Goal: Information Seeking & Learning: Learn about a topic

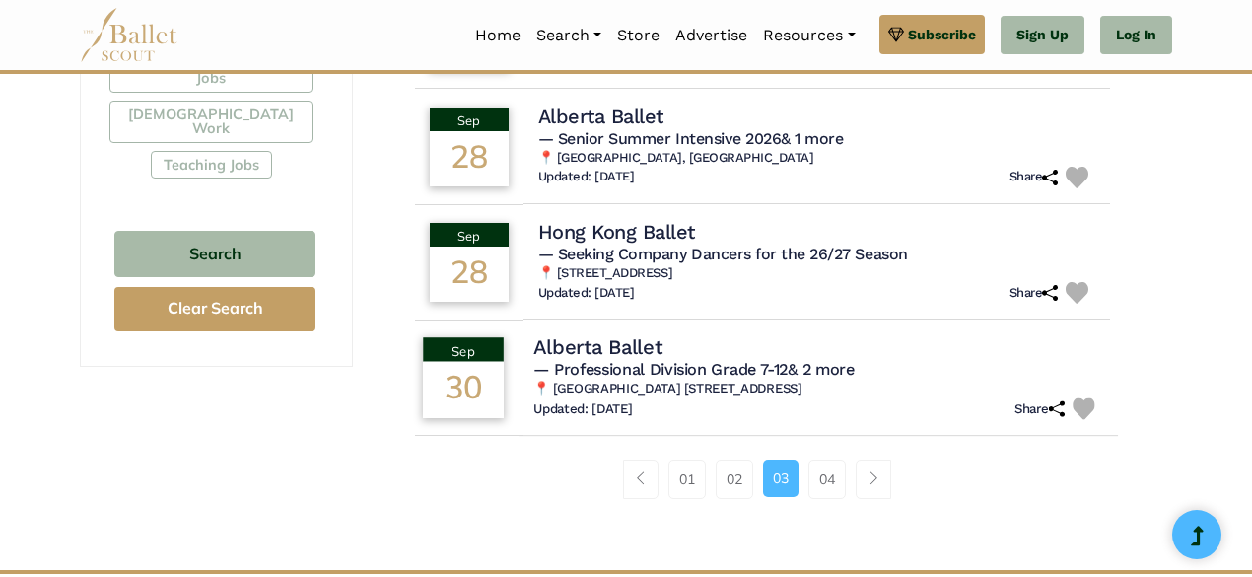
scroll to position [1296, 0]
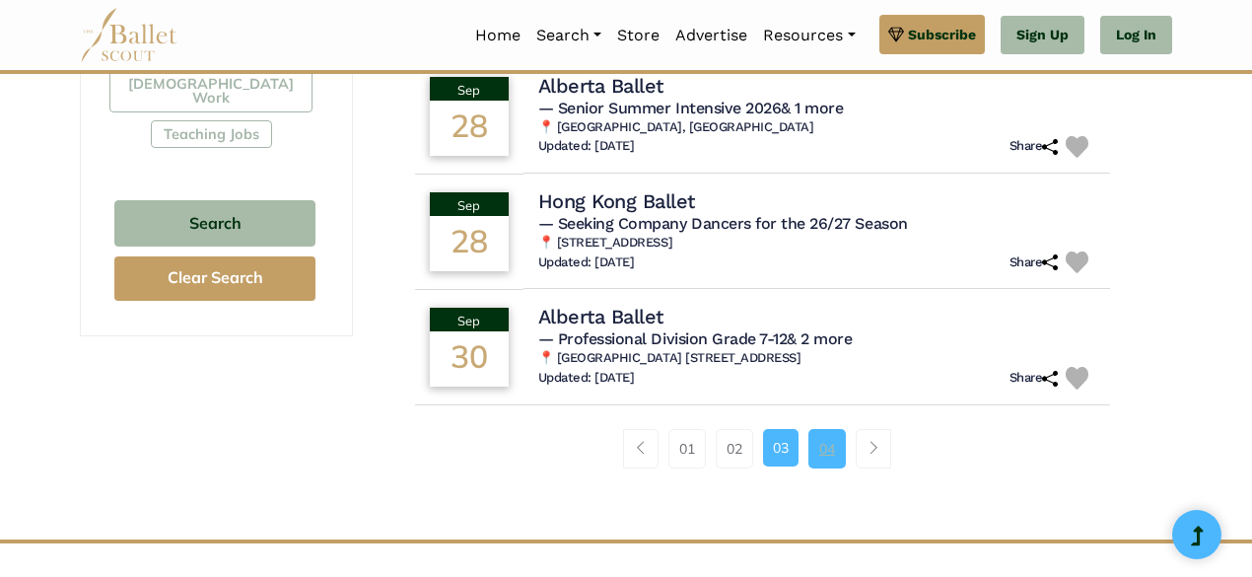
click at [828, 453] on link "04" at bounding box center [827, 448] width 37 height 39
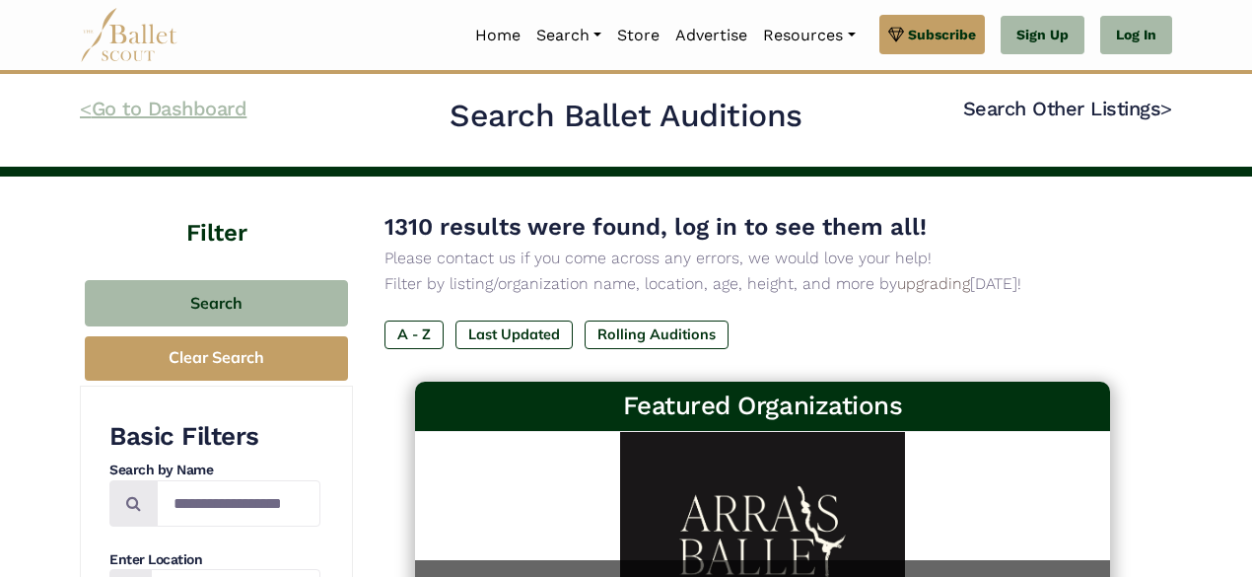
click at [208, 108] on link "< Go to Dashboard" at bounding box center [163, 109] width 167 height 24
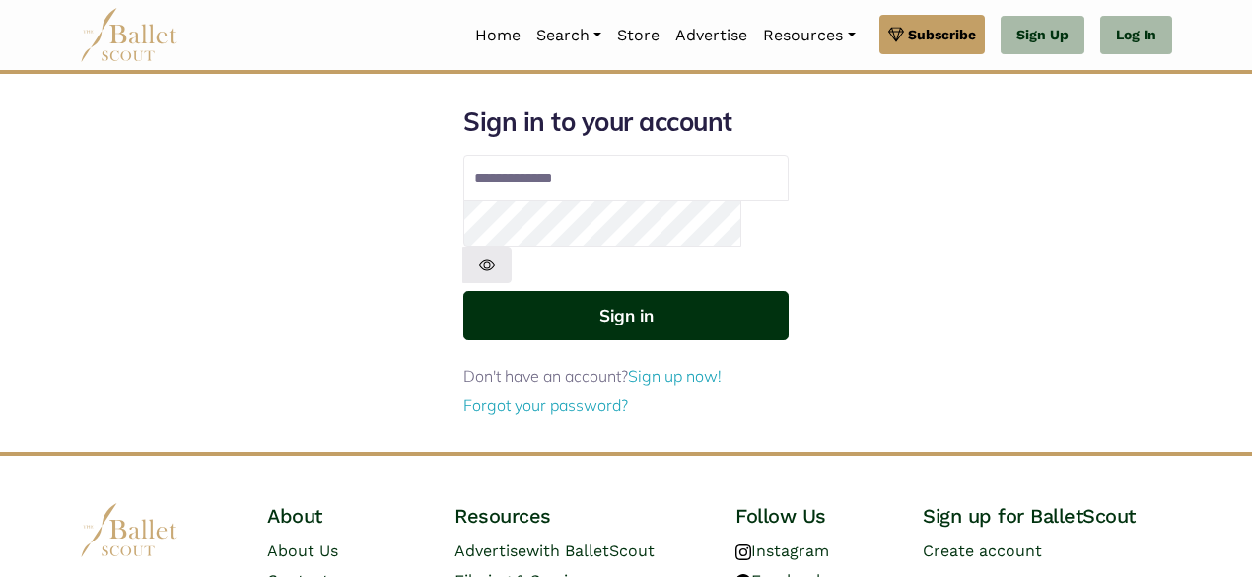
type input "**********"
click at [621, 291] on button "Sign in" at bounding box center [625, 315] width 325 height 48
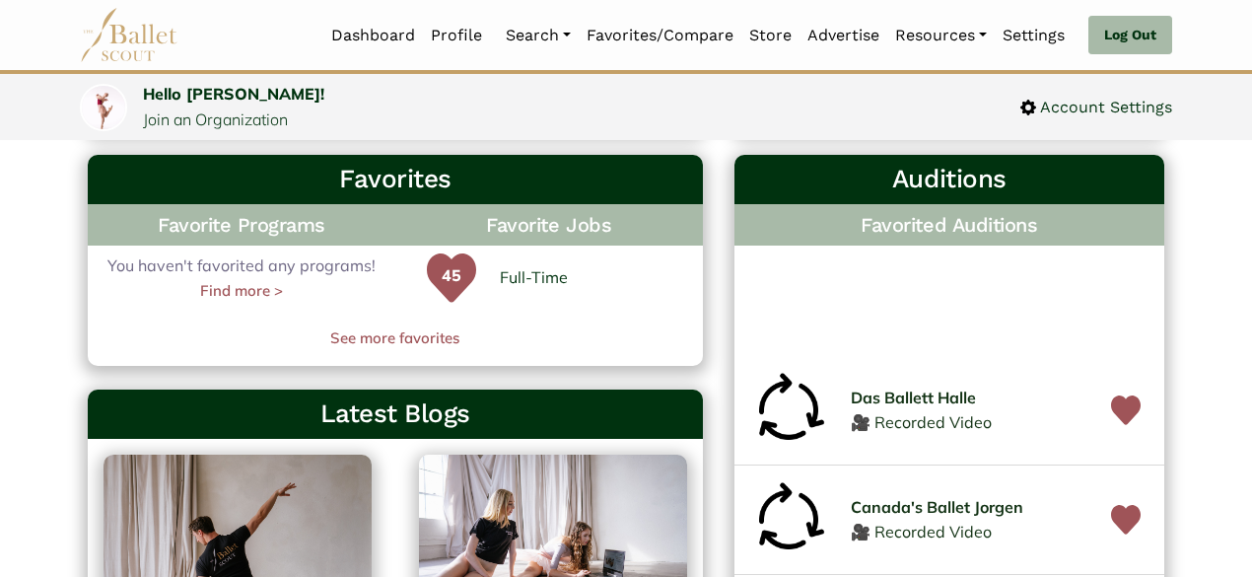
scroll to position [570, 0]
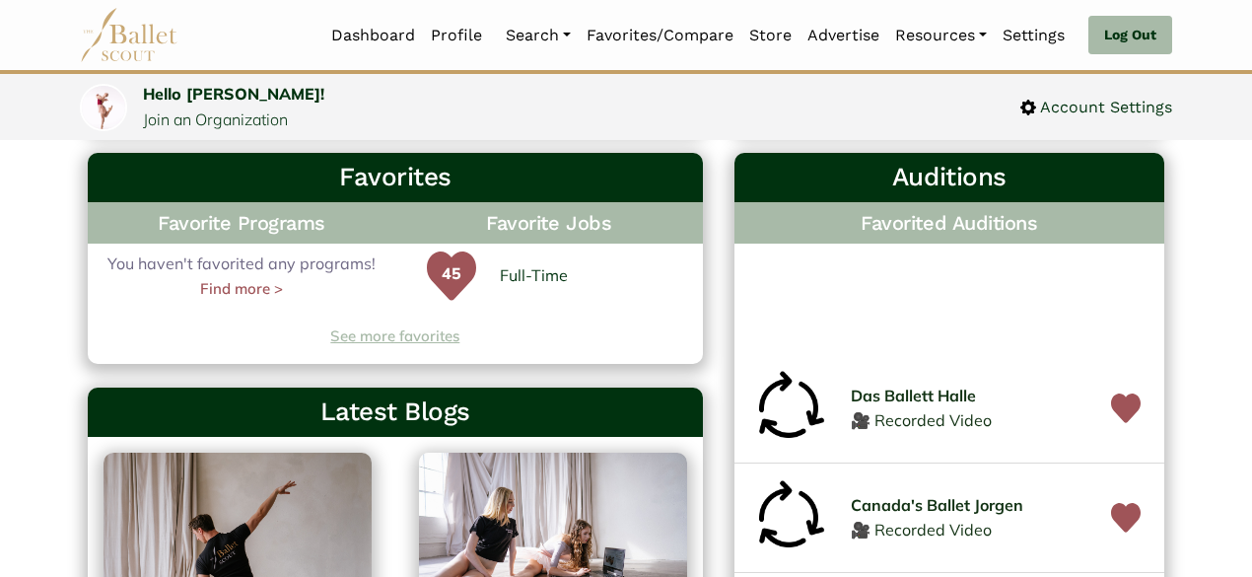
click at [406, 340] on link "See more favorites" at bounding box center [395, 336] width 615 height 24
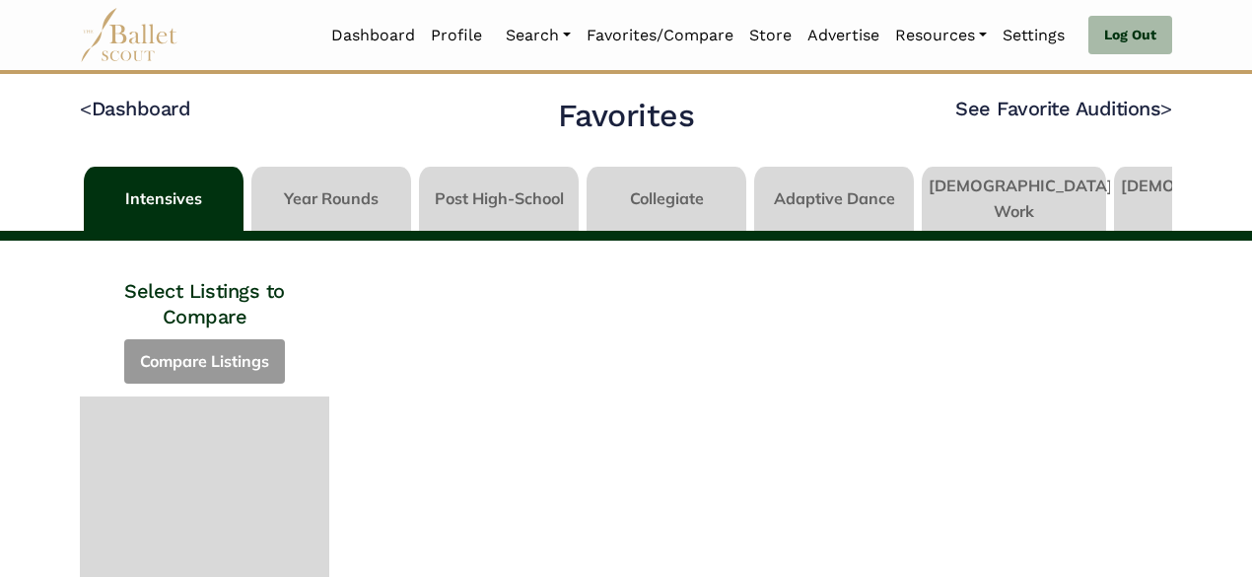
click at [345, 194] on link at bounding box center [331, 195] width 160 height 56
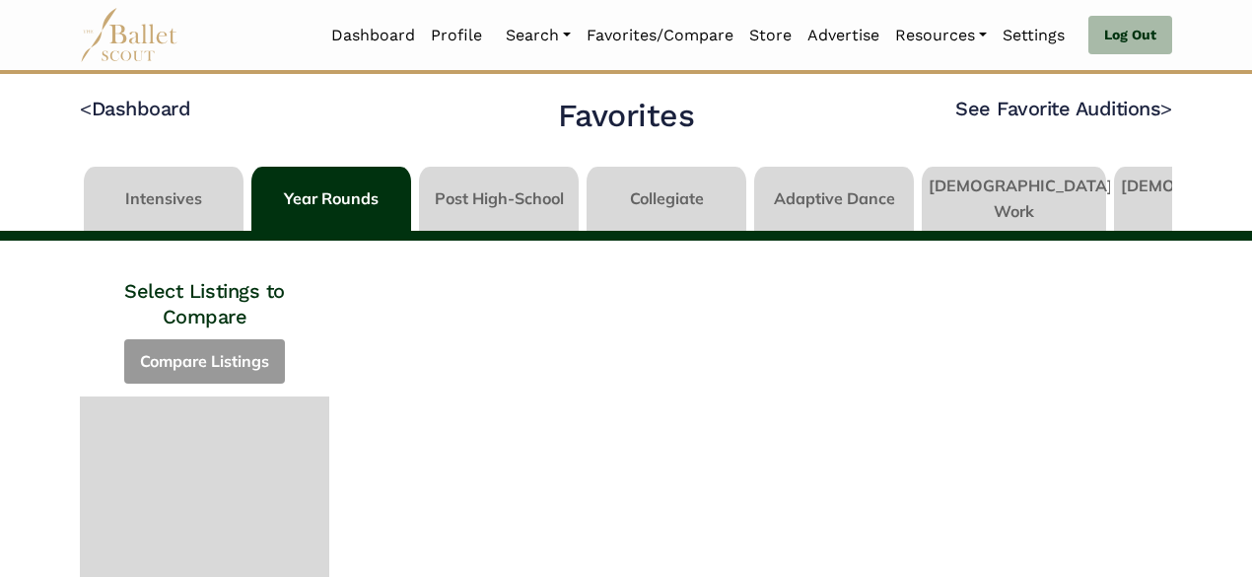
click at [992, 214] on link at bounding box center [1014, 195] width 184 height 56
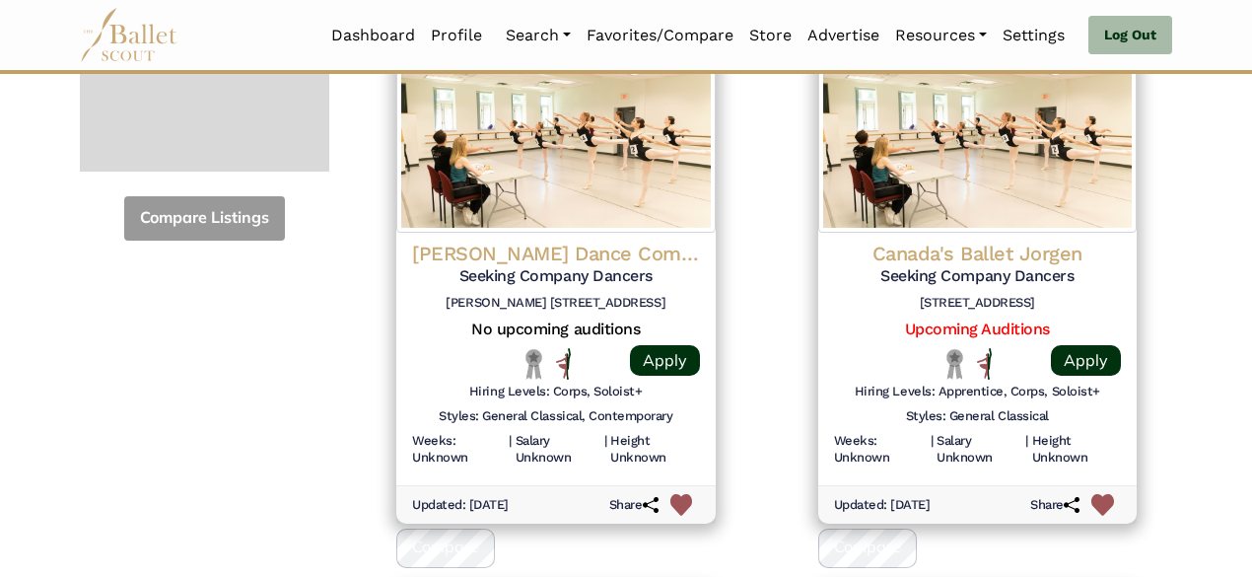
scroll to position [818, 0]
click at [1006, 319] on link "Upcoming Auditions" at bounding box center [977, 328] width 145 height 19
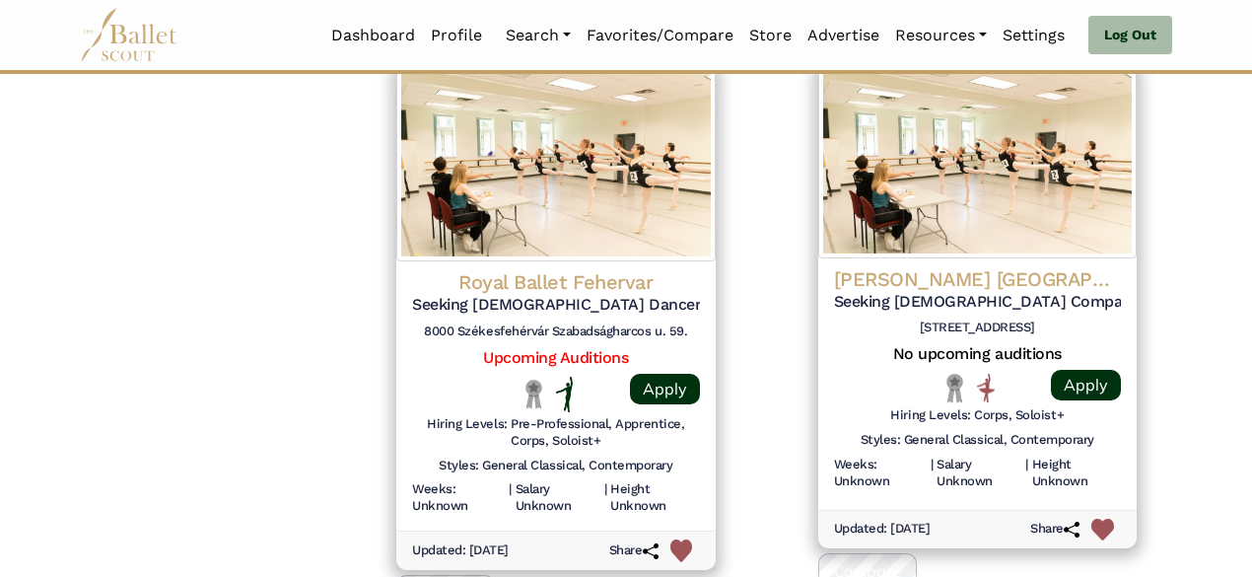
scroll to position [1358, 0]
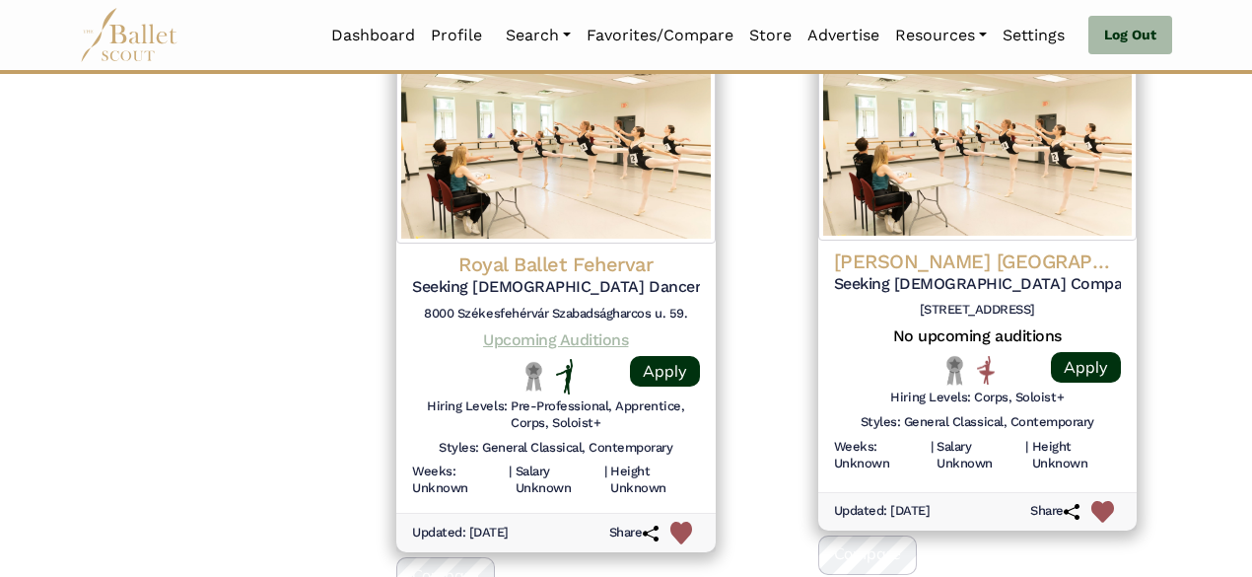
click at [601, 330] on link "Upcoming Auditions" at bounding box center [555, 339] width 145 height 19
click at [688, 522] on img at bounding box center [682, 533] width 23 height 23
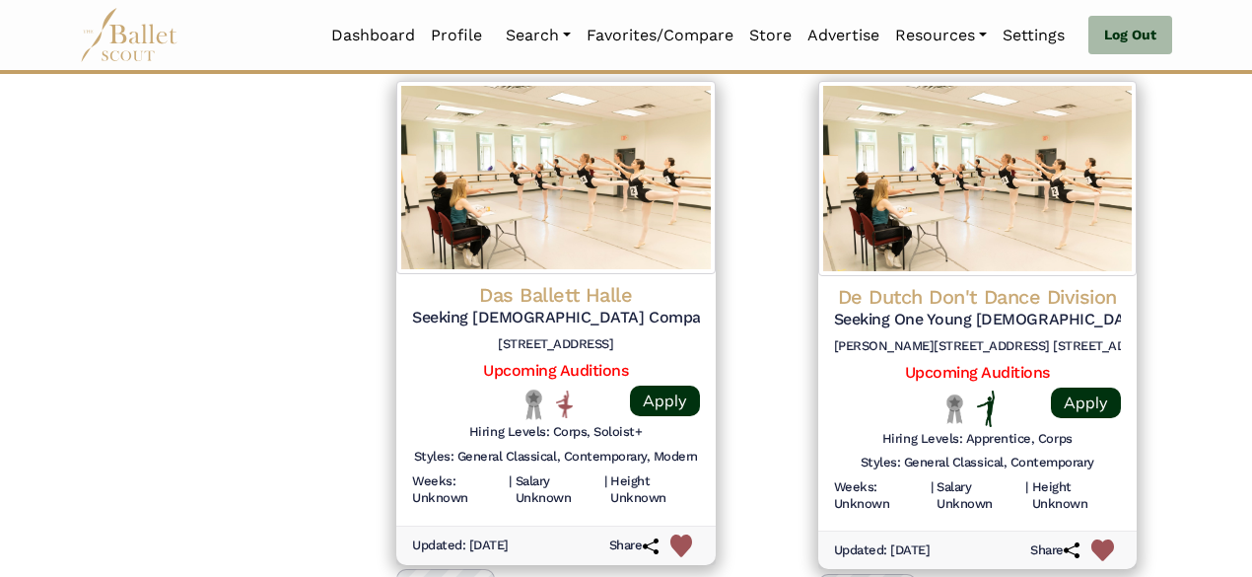
scroll to position [1896, 0]
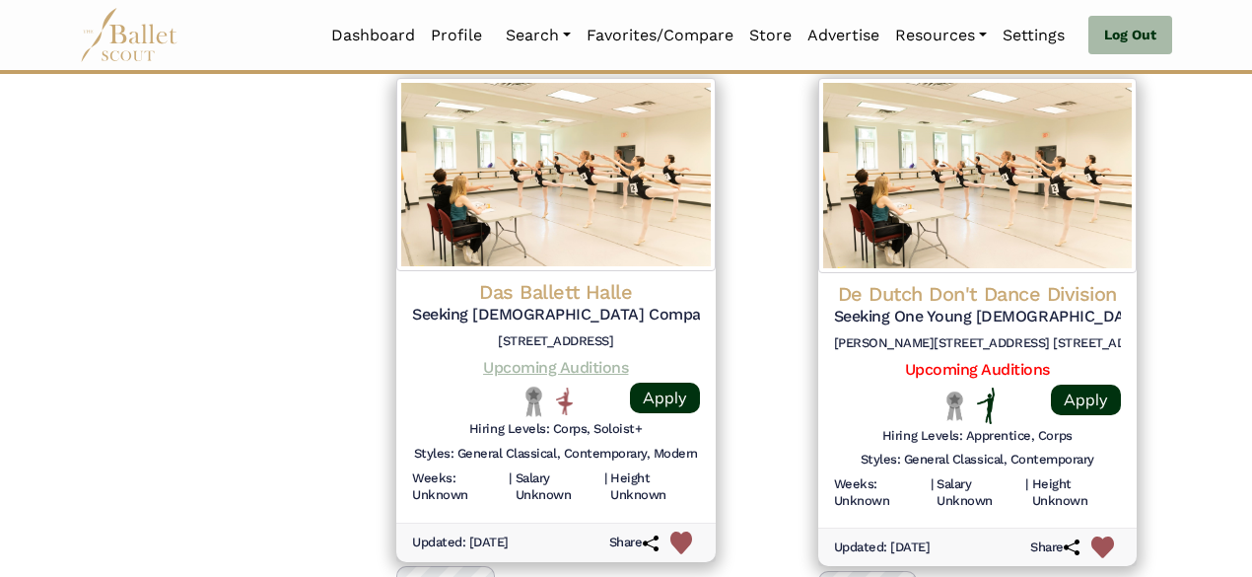
click at [612, 358] on link "Upcoming Auditions" at bounding box center [555, 367] width 145 height 19
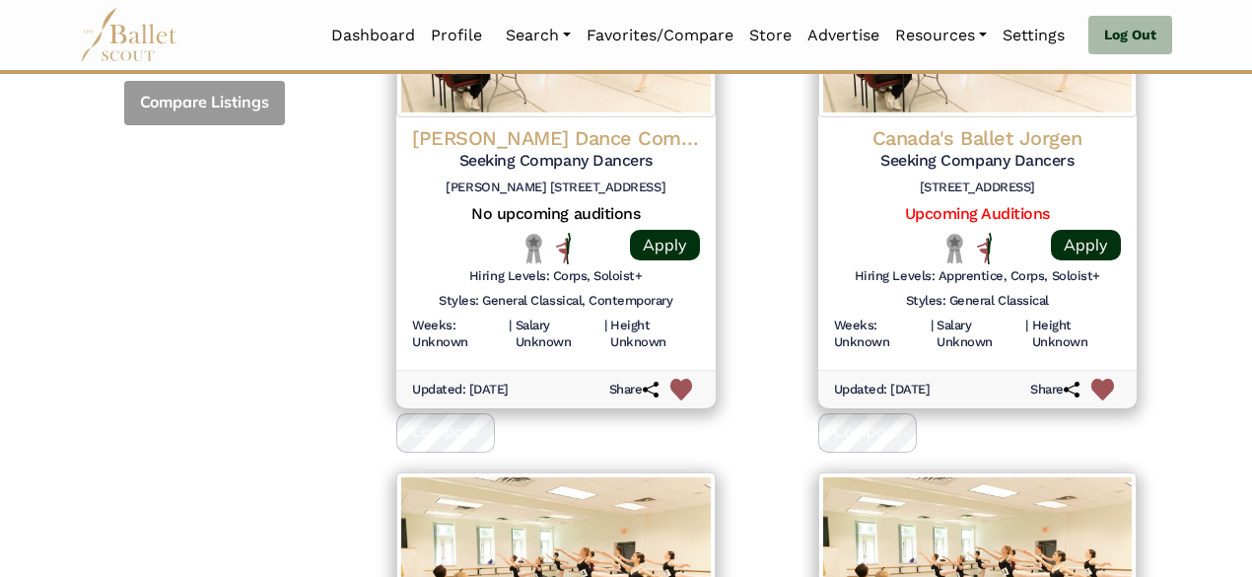
scroll to position [836, 0]
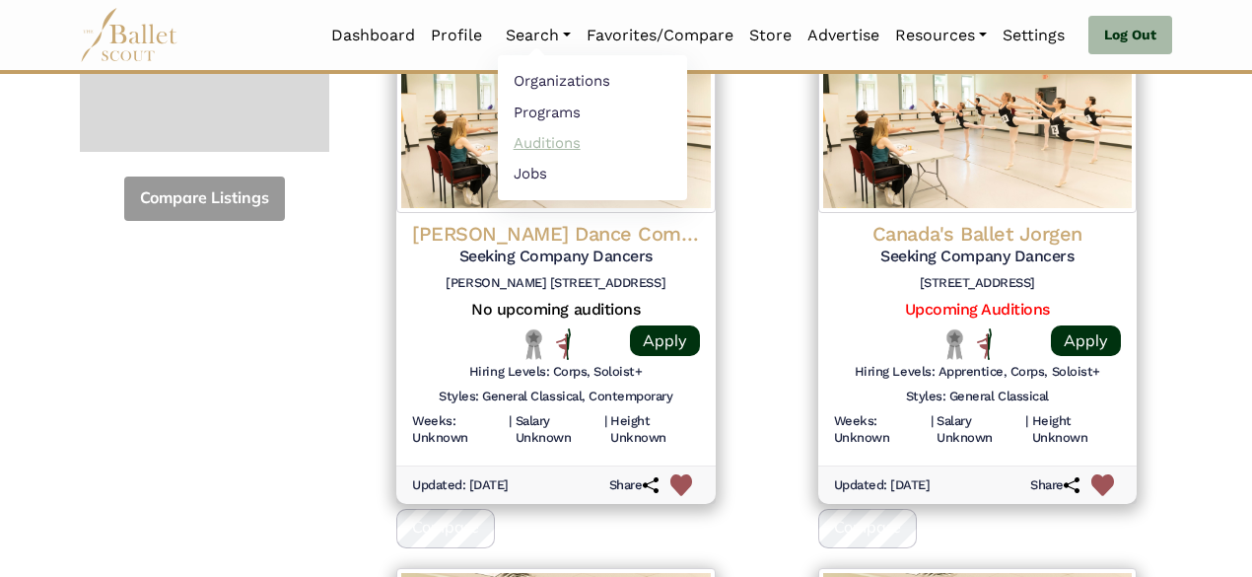
click at [536, 141] on link "Auditions" at bounding box center [592, 142] width 189 height 31
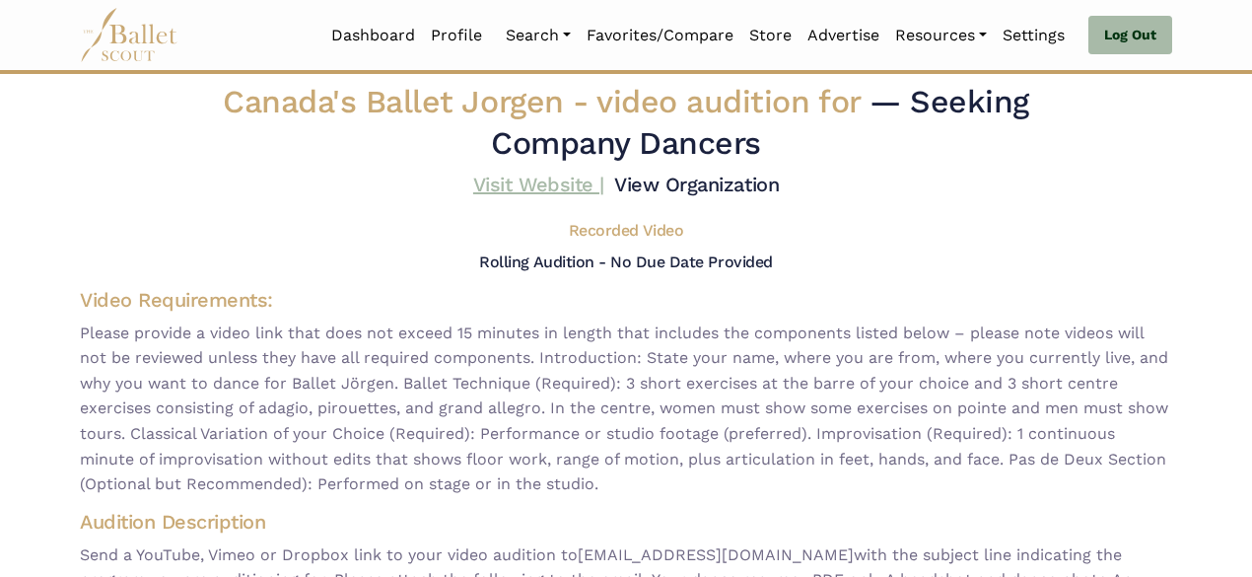
click at [546, 182] on link "Visit Website |" at bounding box center [538, 185] width 131 height 24
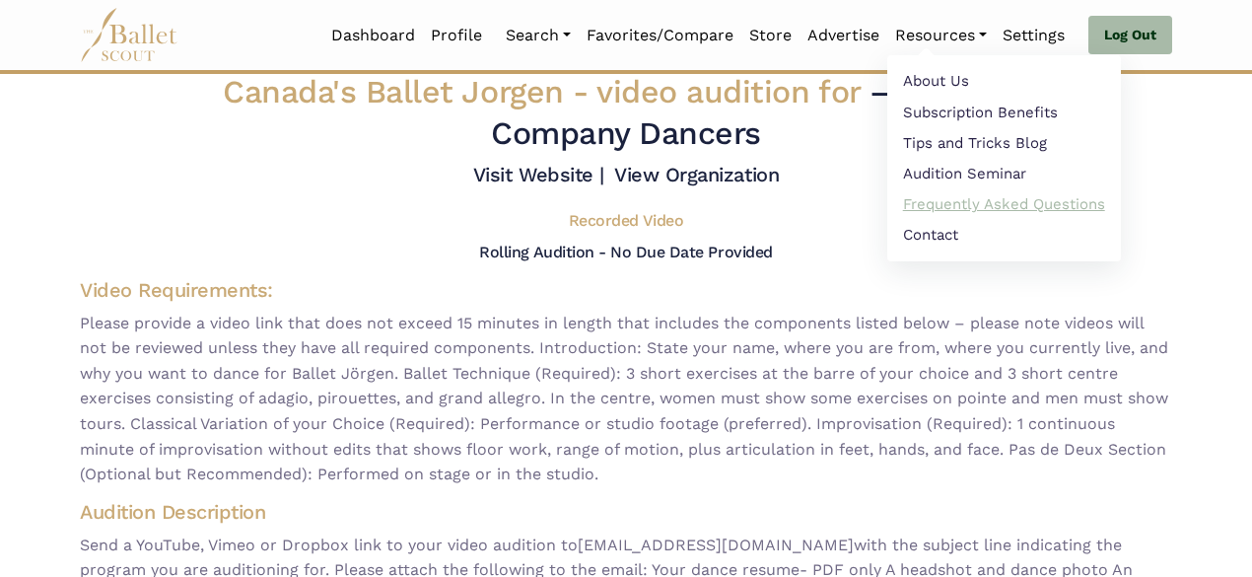
scroll to position [14, 0]
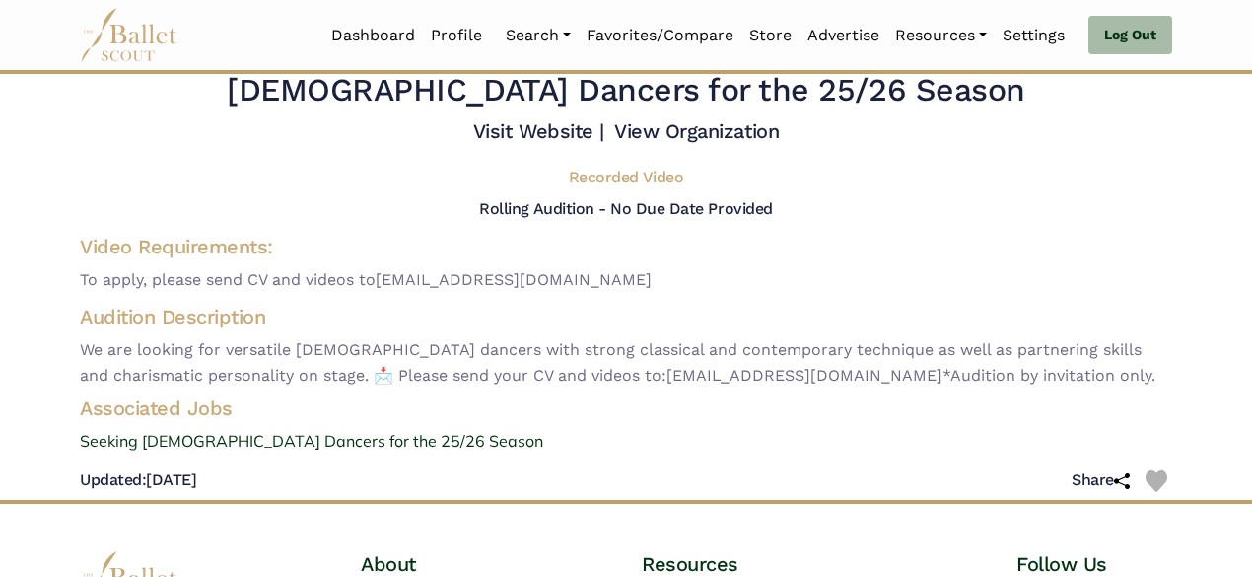
scroll to position [51, 0]
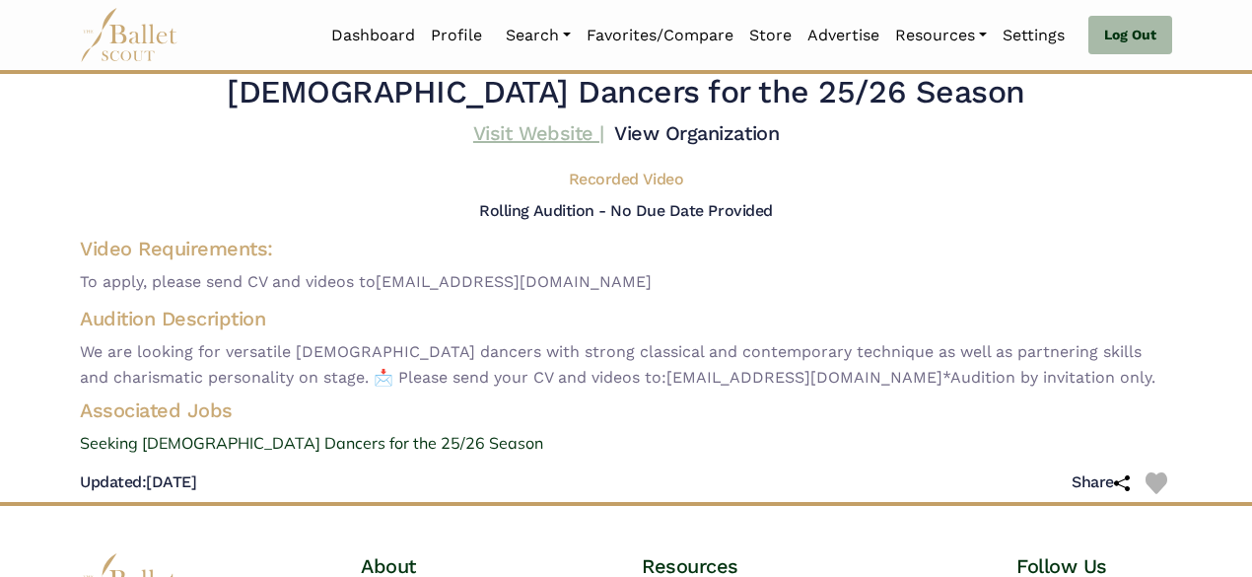
click at [558, 133] on link "Visit Website |" at bounding box center [538, 133] width 131 height 24
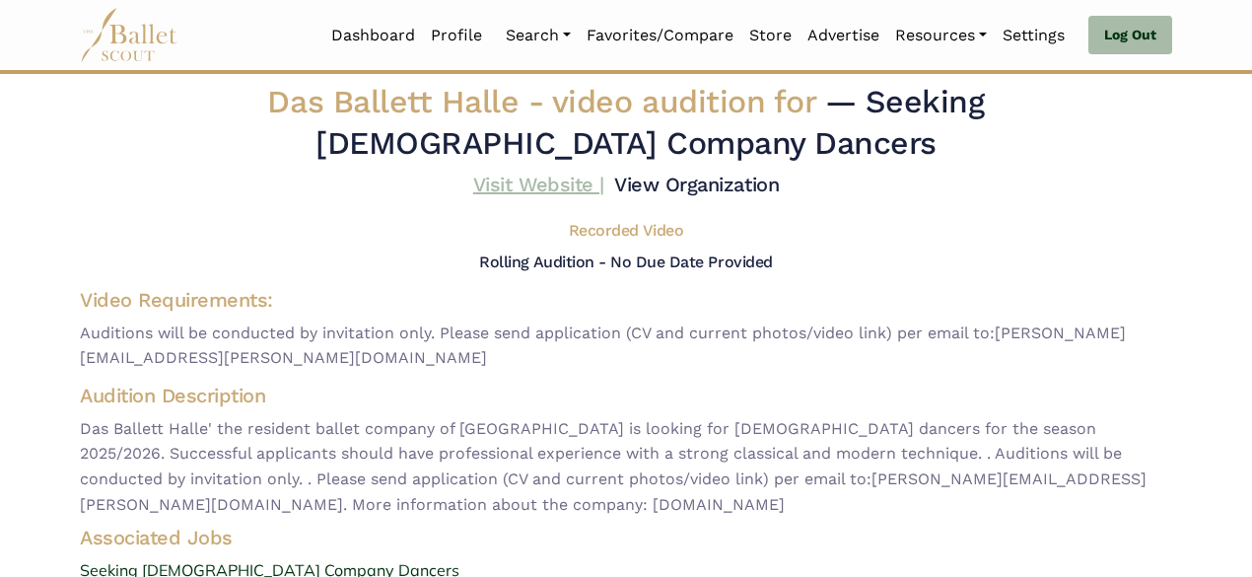
click at [565, 183] on link "Visit Website |" at bounding box center [538, 185] width 131 height 24
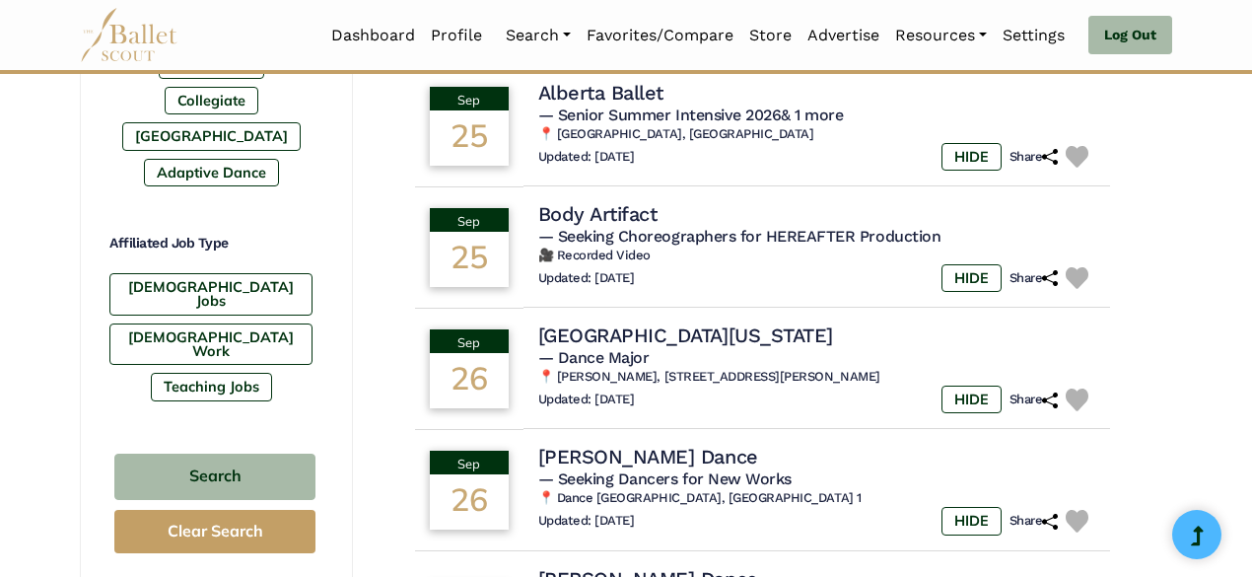
scroll to position [1098, 0]
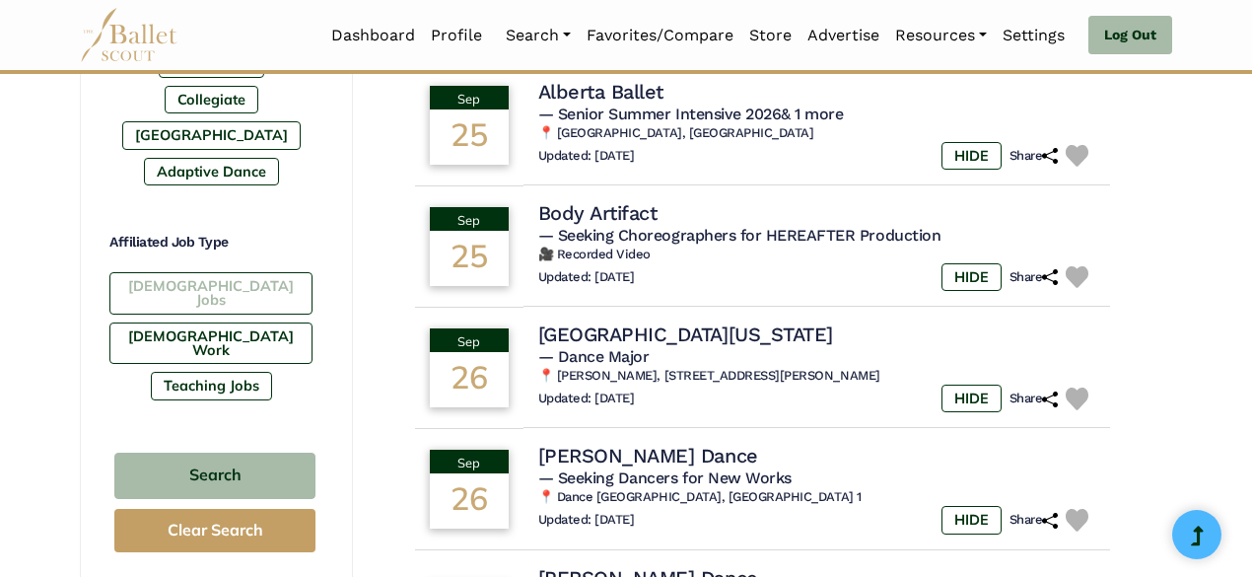
click at [244, 272] on label "[DEMOGRAPHIC_DATA] Jobs" at bounding box center [210, 293] width 203 height 42
click at [226, 322] on label "[DEMOGRAPHIC_DATA] Work" at bounding box center [210, 343] width 203 height 42
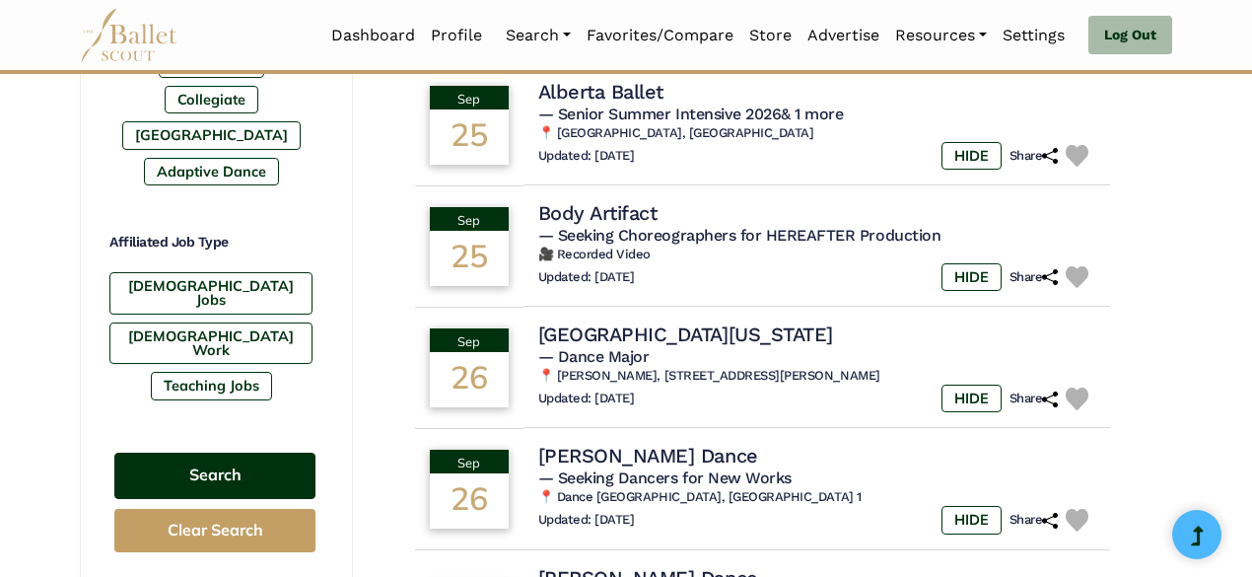
click at [231, 453] on button "Search" at bounding box center [214, 476] width 201 height 46
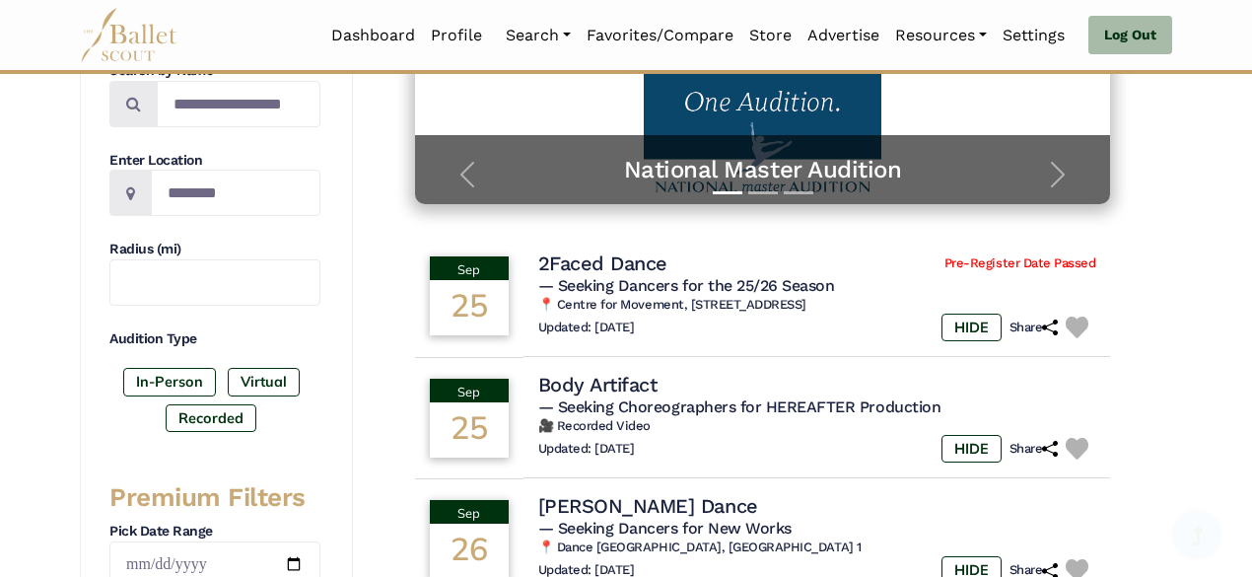
scroll to position [420, 0]
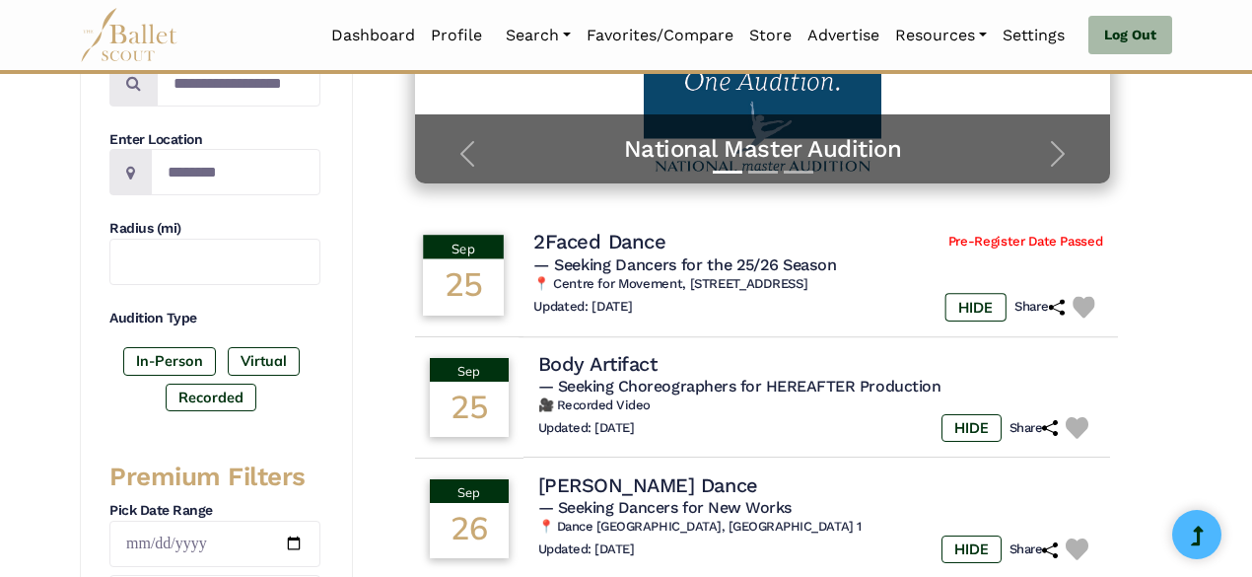
click at [586, 248] on h4 "2Faced Dance" at bounding box center [600, 242] width 132 height 27
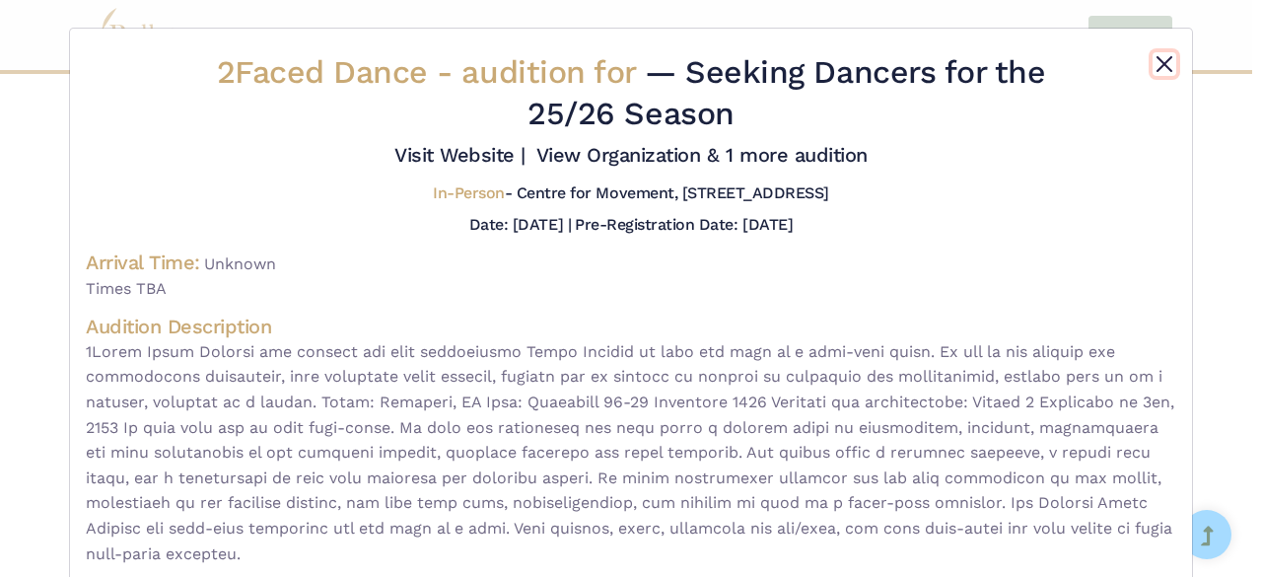
click at [1166, 70] on button "Close" at bounding box center [1165, 64] width 24 height 24
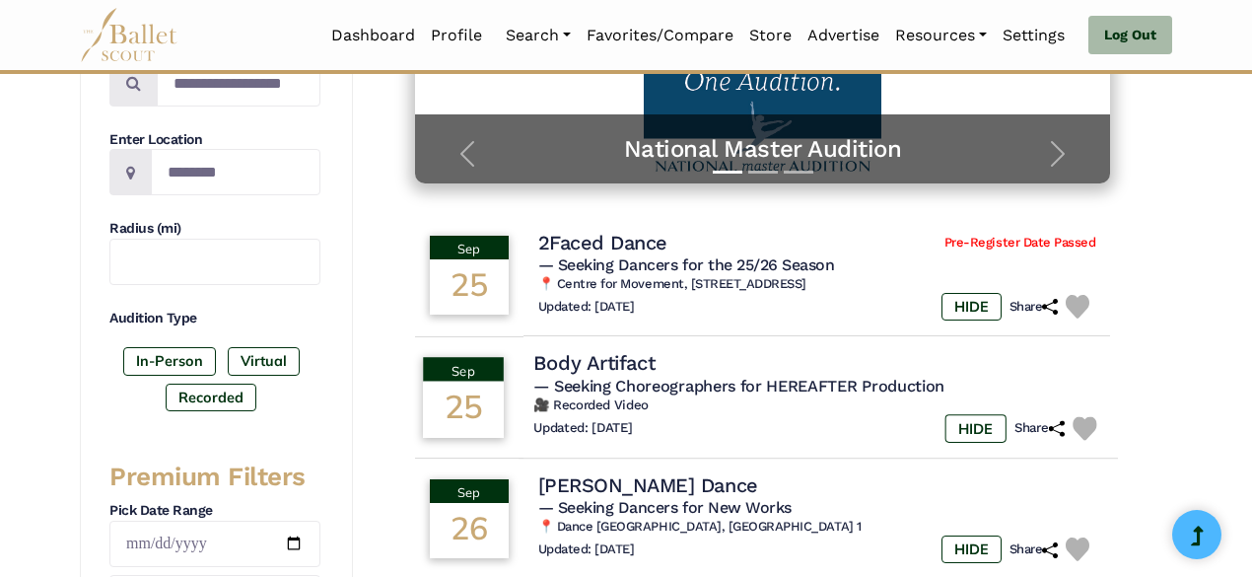
click at [822, 383] on span "— Seeking Choreographers for HEREAFTER Production" at bounding box center [739, 386] width 411 height 19
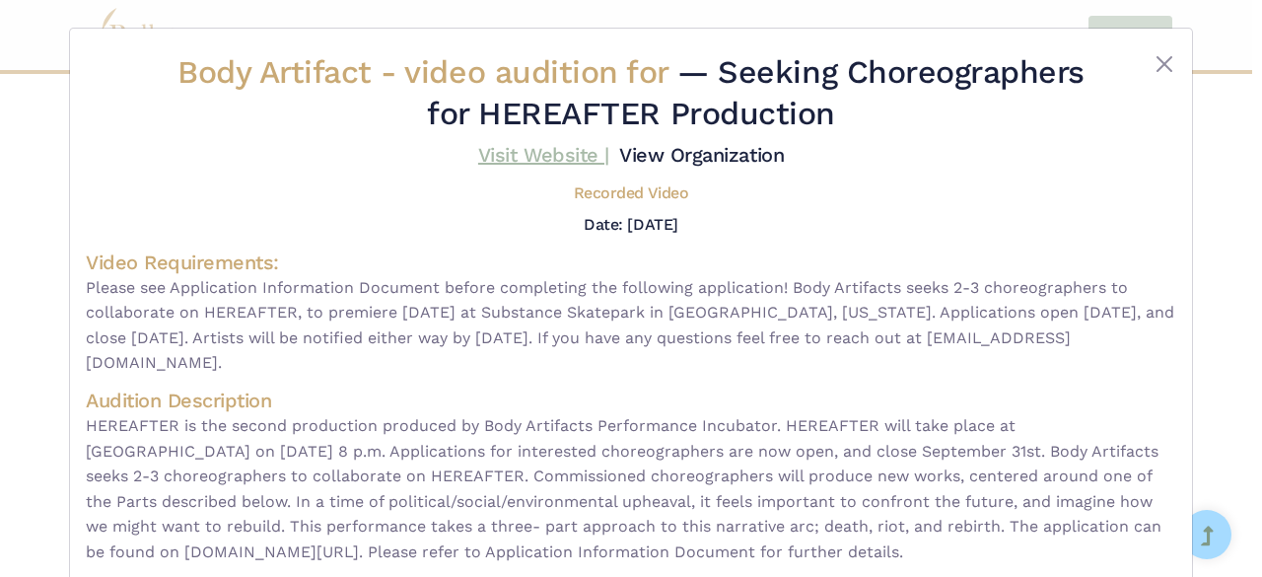
click at [547, 152] on link "Visit Website |" at bounding box center [543, 155] width 131 height 24
click at [1158, 62] on button "Close" at bounding box center [1165, 64] width 24 height 24
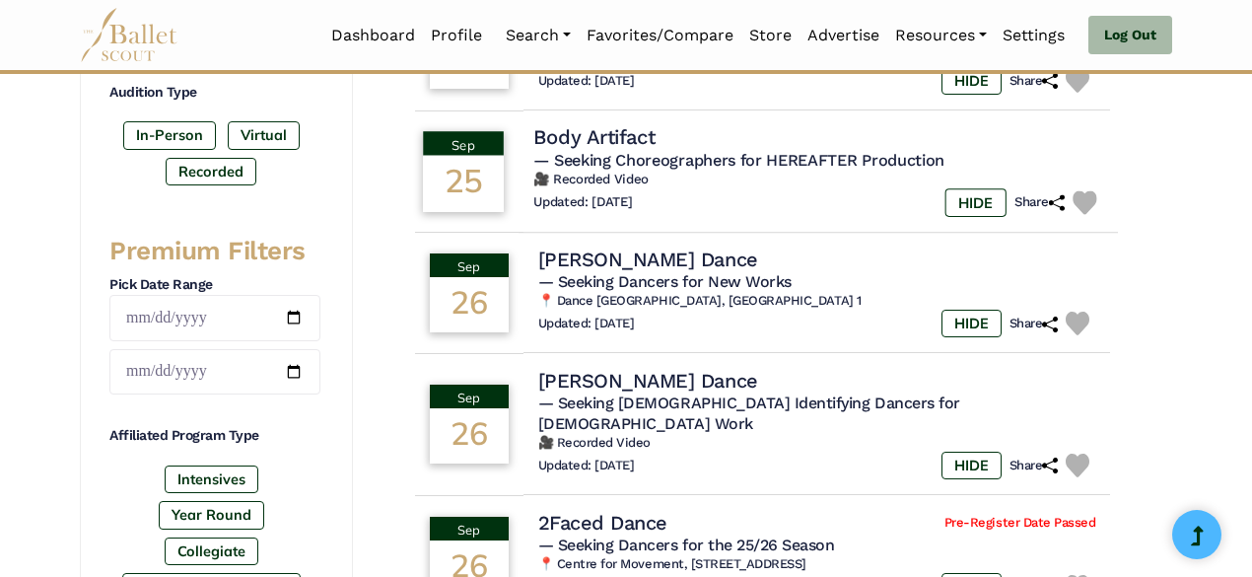
scroll to position [647, 0]
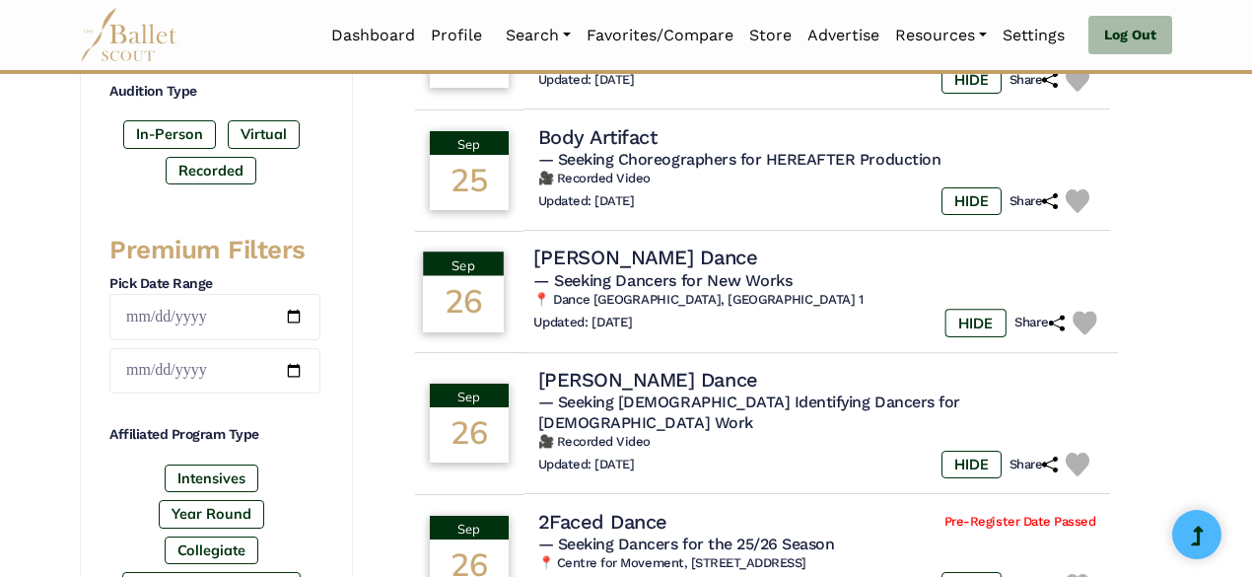
click at [594, 258] on h4 "[PERSON_NAME] Dance" at bounding box center [646, 258] width 224 height 27
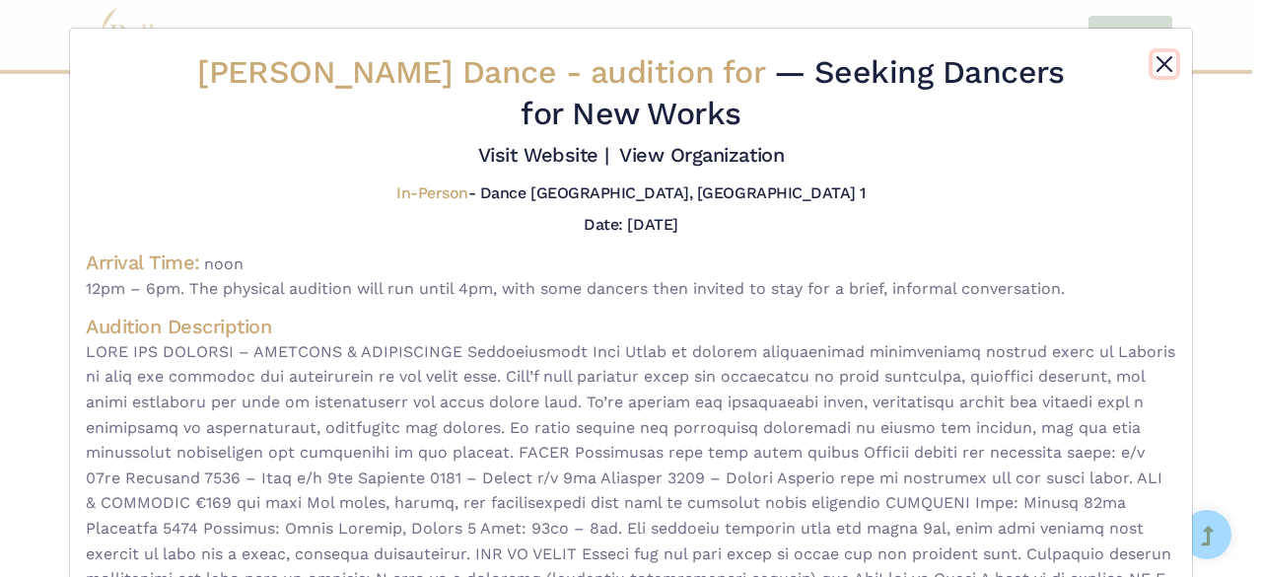
click at [1158, 60] on button "Close" at bounding box center [1165, 64] width 24 height 24
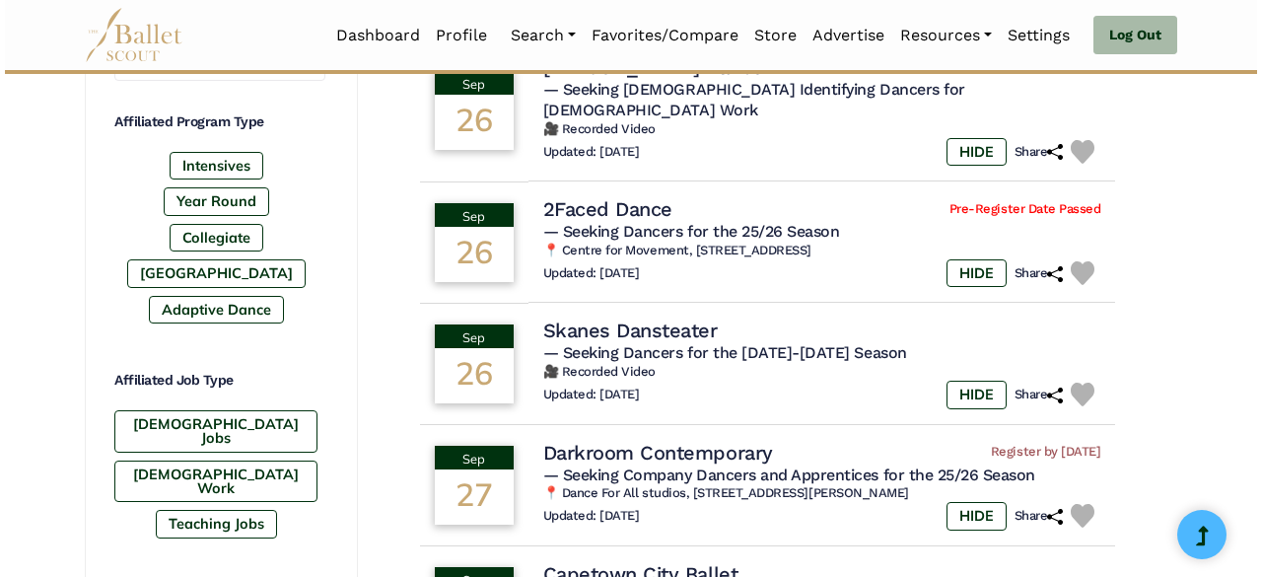
scroll to position [961, 0]
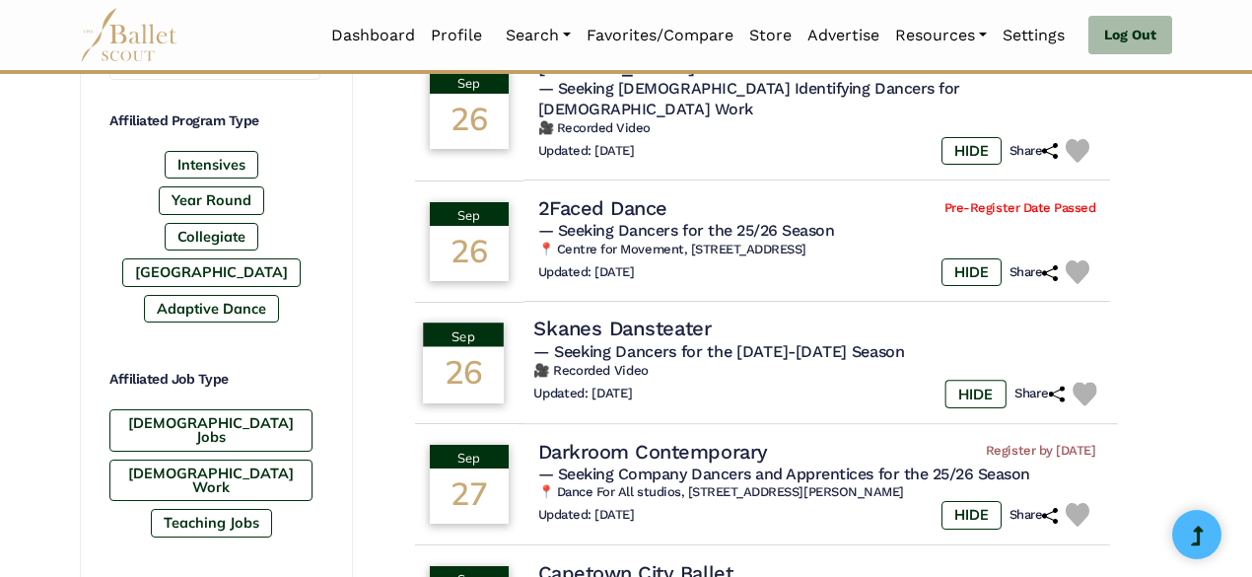
click at [642, 317] on h4 "Skanes Dansteater" at bounding box center [623, 330] width 178 height 27
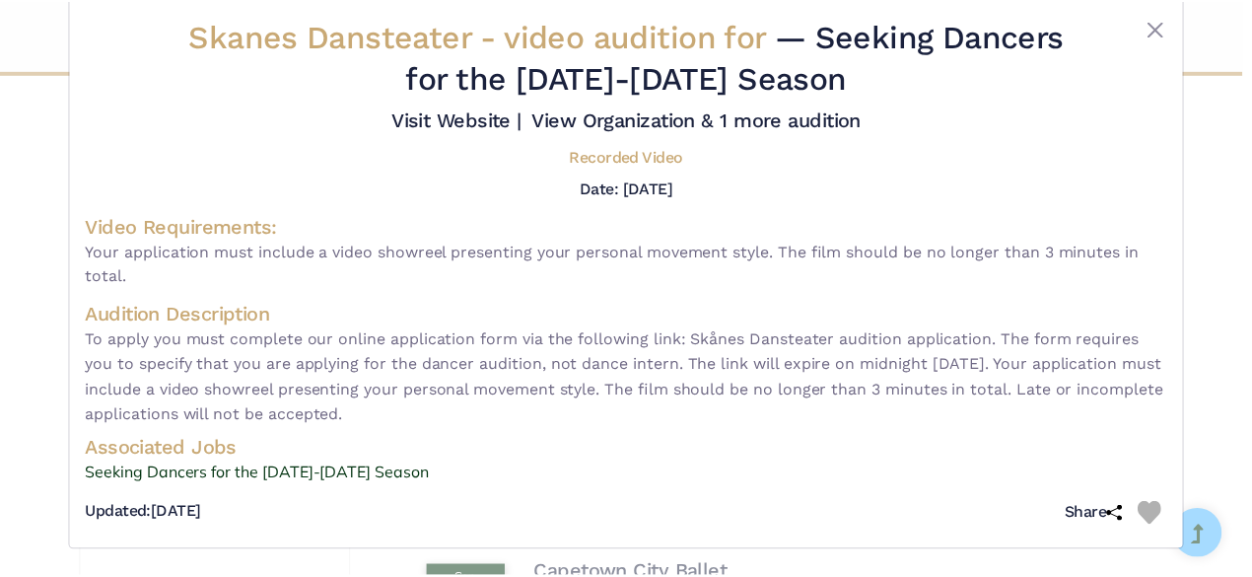
scroll to position [0, 0]
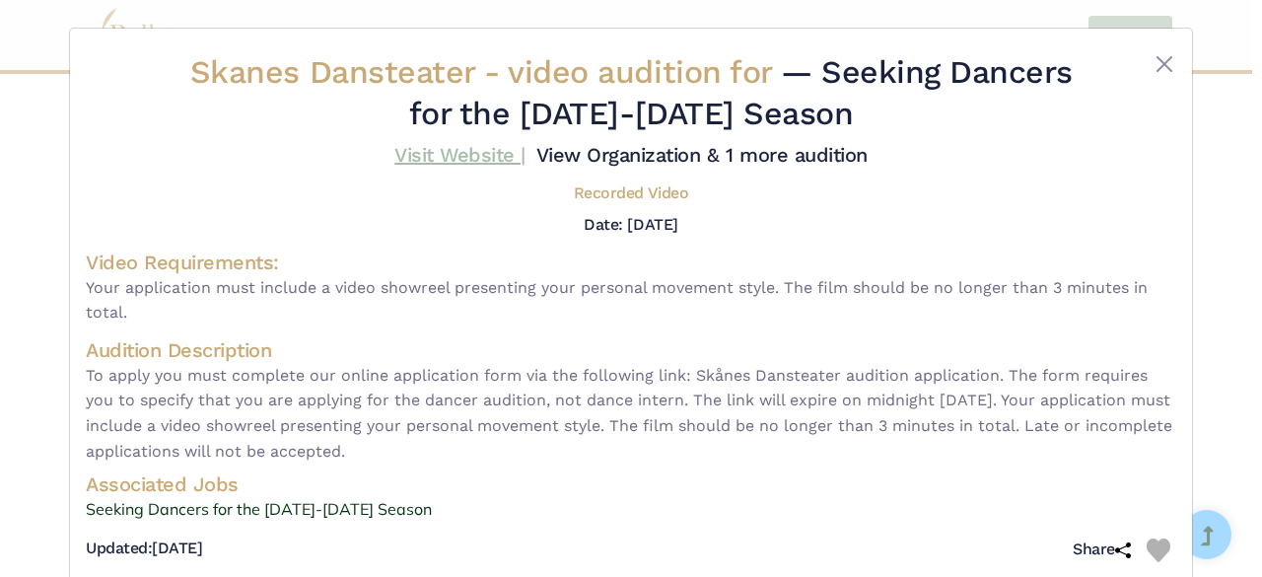
click at [485, 157] on link "Visit Website |" at bounding box center [459, 155] width 131 height 24
click at [1165, 60] on button "Close" at bounding box center [1165, 64] width 24 height 24
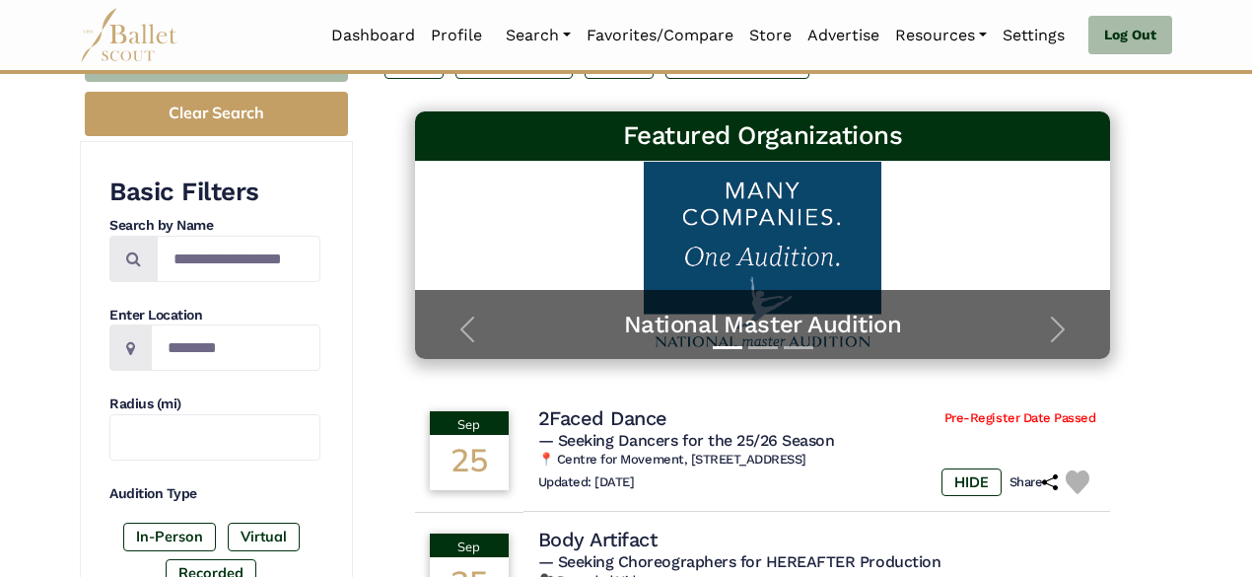
scroll to position [293, 0]
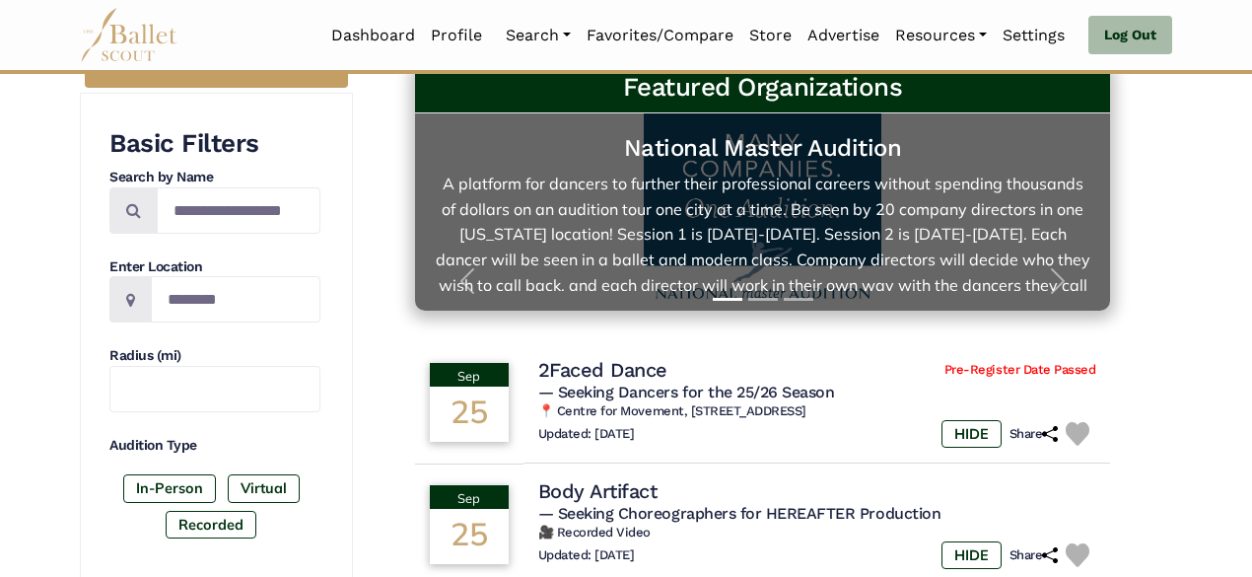
click at [733, 211] on link "National Master Audition A platform for dancers to further their professional c…" at bounding box center [763, 212] width 657 height 158
